Goal: Information Seeking & Learning: Understand process/instructions

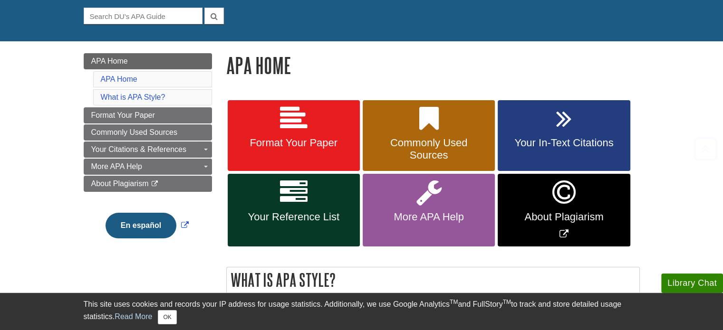
scroll to position [112, 0]
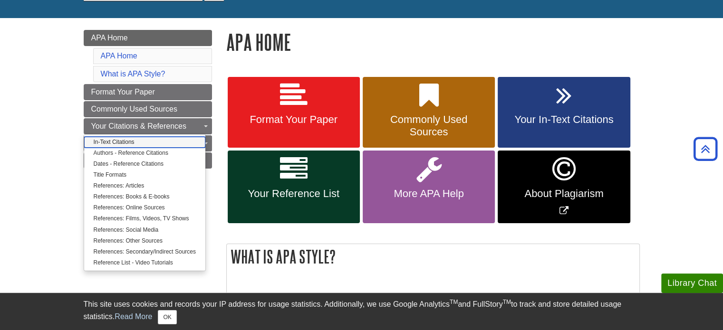
click at [128, 138] on link "In-Text Citations" at bounding box center [144, 142] width 121 height 11
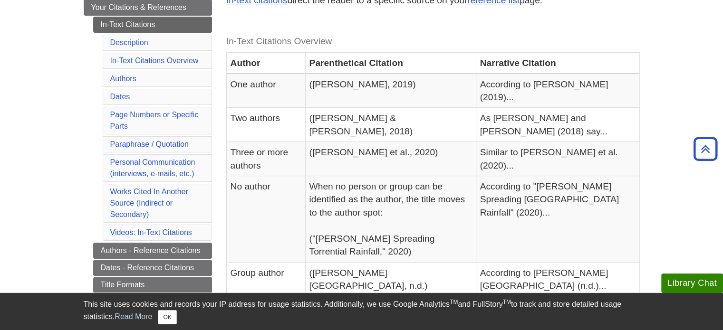
scroll to position [197, 0]
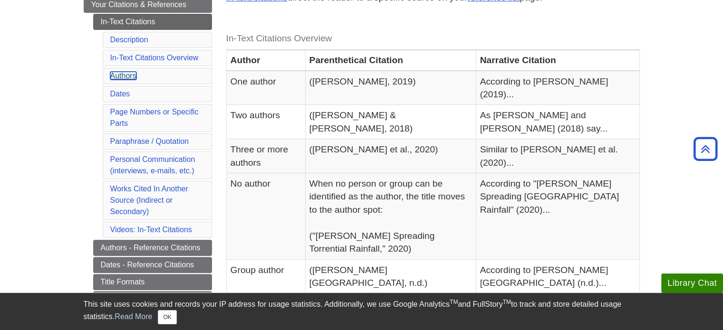
click at [124, 73] on link "Authors" at bounding box center [123, 76] width 26 height 8
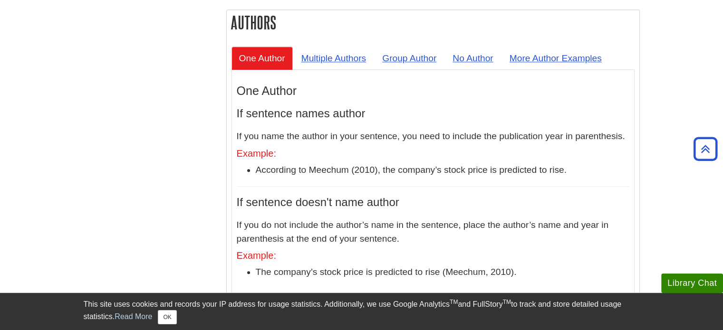
scroll to position [886, 0]
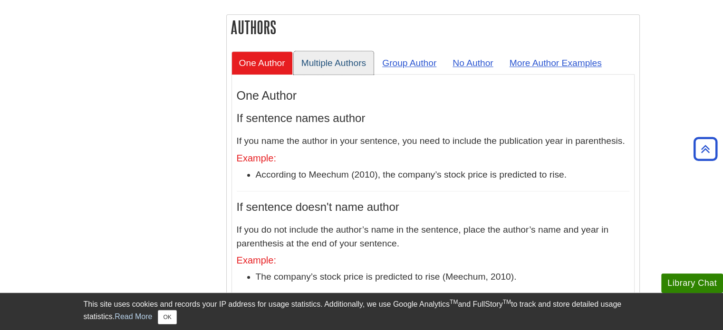
click at [337, 51] on link "Multiple Authors" at bounding box center [334, 62] width 80 height 23
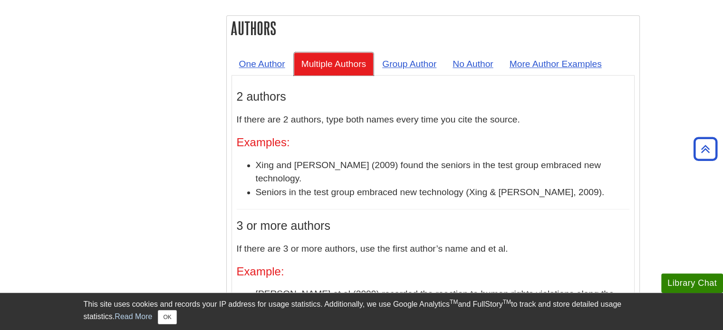
scroll to position [884, 0]
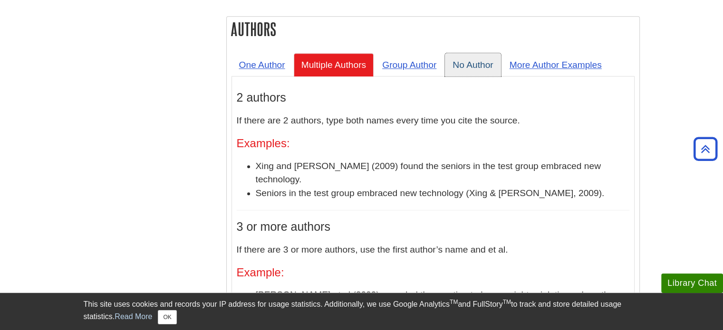
click at [472, 53] on link "No Author" at bounding box center [473, 64] width 56 height 23
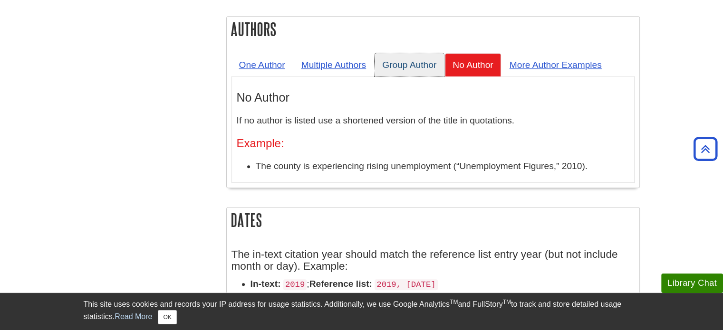
click at [407, 53] on link "Group Author" at bounding box center [408, 64] width 69 height 23
